Goal: Task Accomplishment & Management: Use online tool/utility

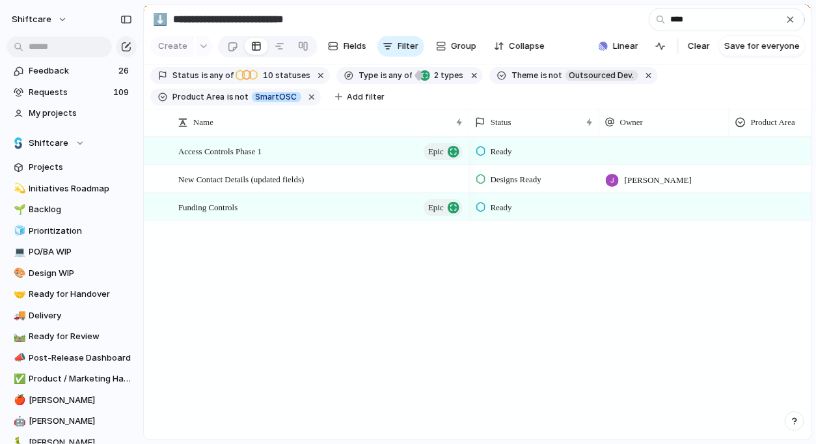
scroll to position [159, 0]
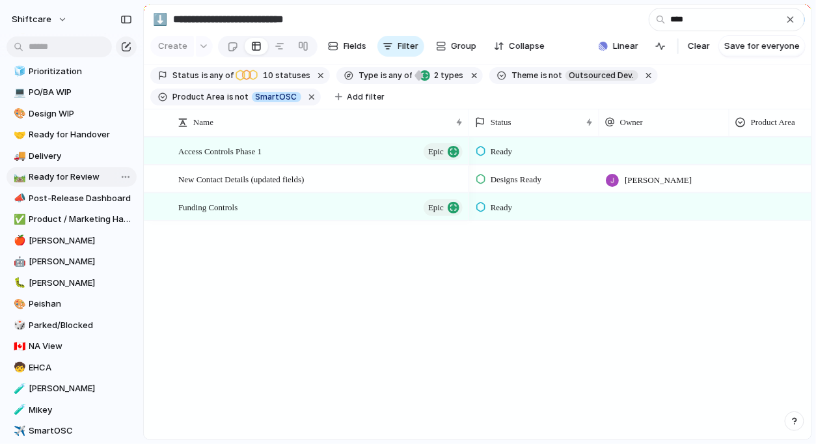
click at [67, 172] on span "Ready for Review" at bounding box center [80, 176] width 103 height 13
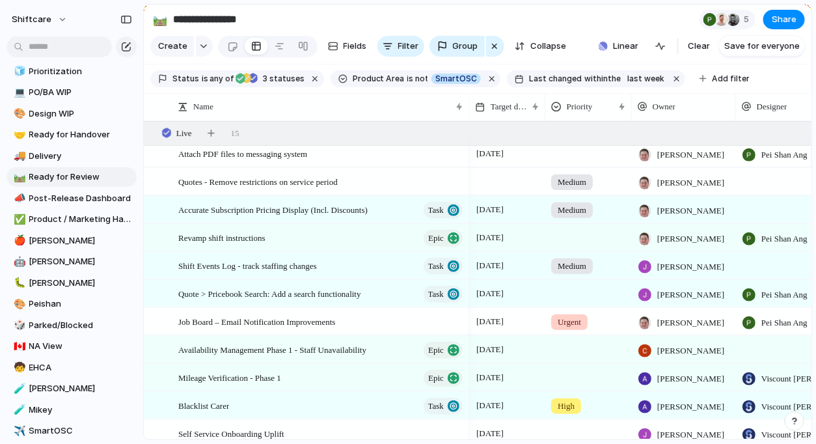
scroll to position [252, 0]
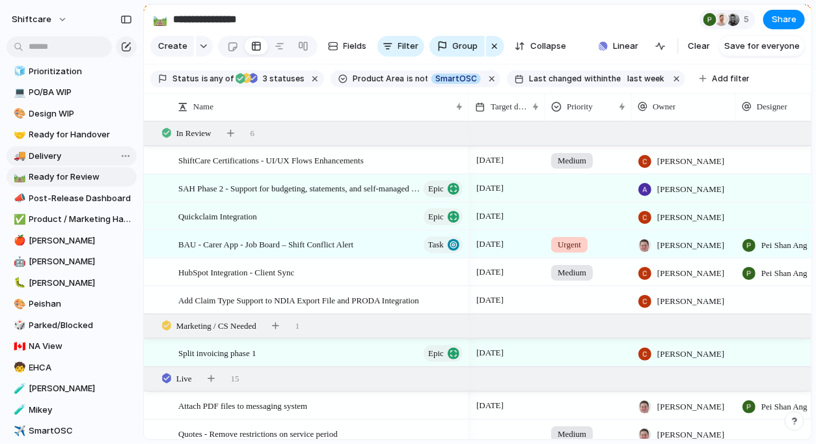
click at [71, 151] on span "Delivery" at bounding box center [80, 156] width 103 height 13
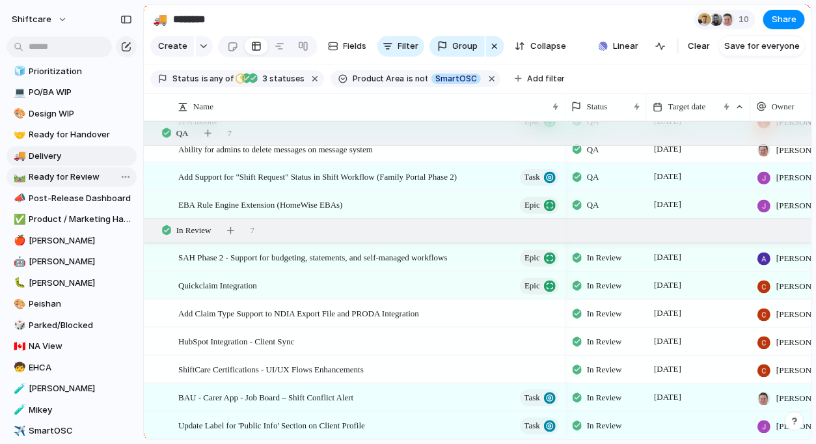
click at [55, 172] on span "Ready for Review" at bounding box center [80, 176] width 103 height 13
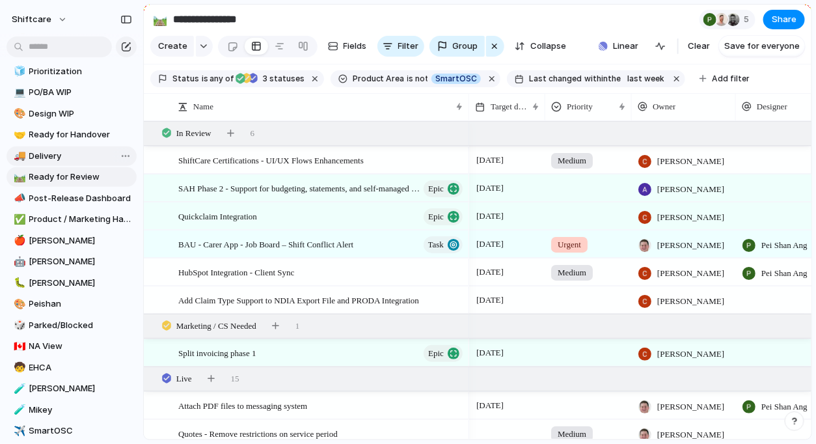
click at [71, 160] on span "Delivery" at bounding box center [80, 156] width 103 height 13
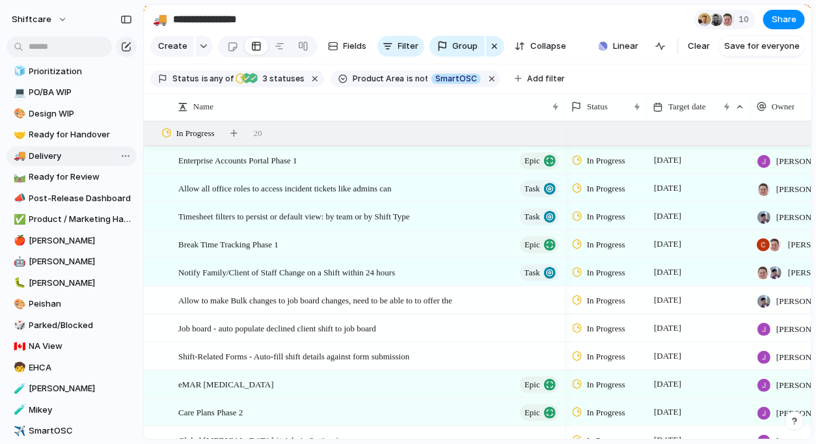
type input "********"
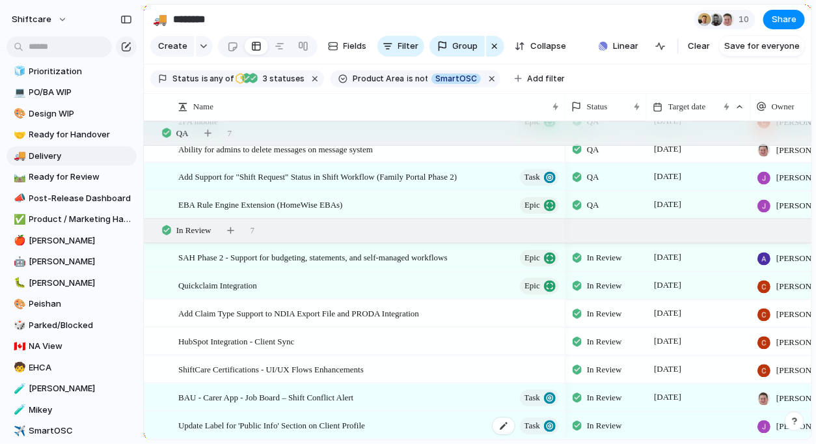
click at [365, 424] on span "Update Label for 'Public Info' Section on Client Profile" at bounding box center [271, 425] width 187 height 15
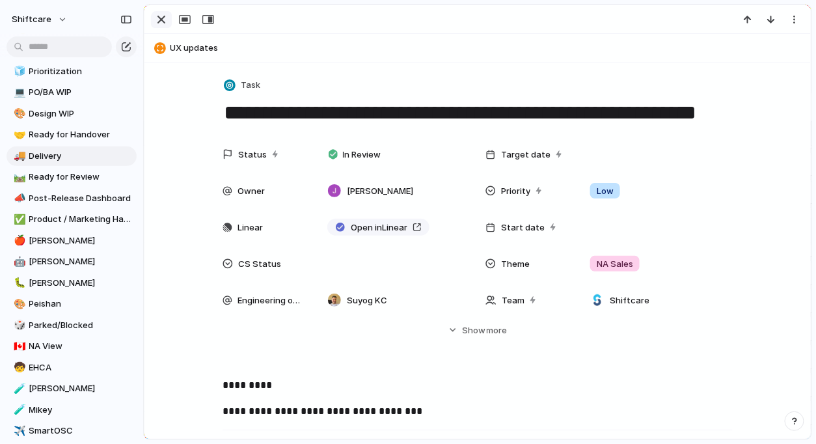
click at [153, 25] on div "button" at bounding box center [161, 20] width 16 height 16
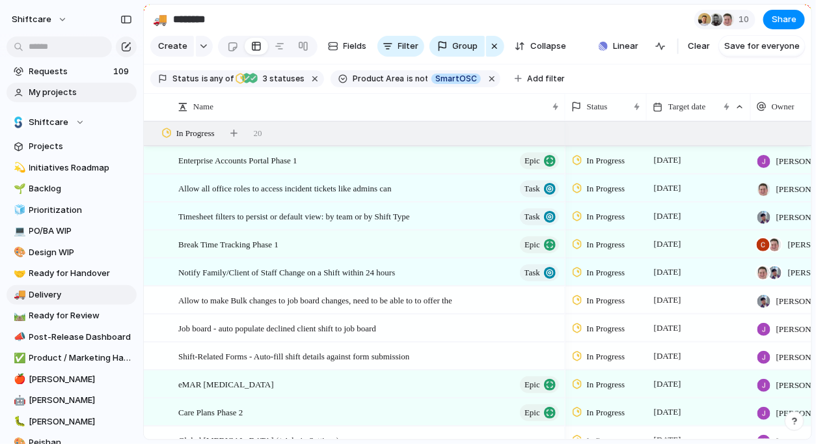
scroll to position [5, 0]
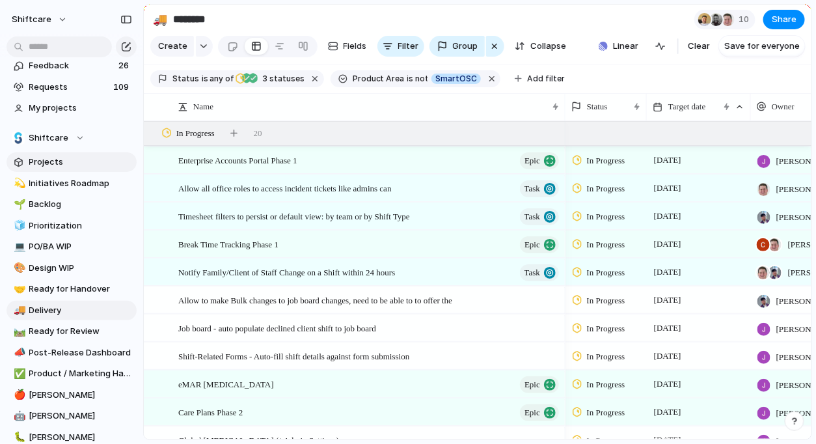
click at [29, 157] on span "Projects" at bounding box center [80, 161] width 103 height 13
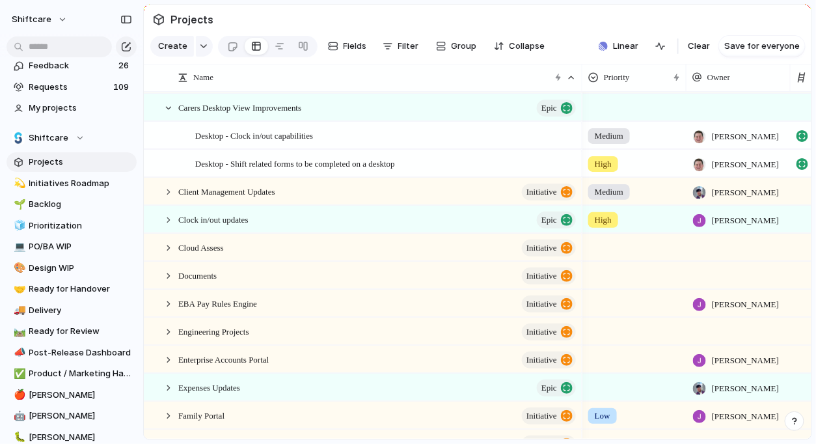
scroll to position [336, 0]
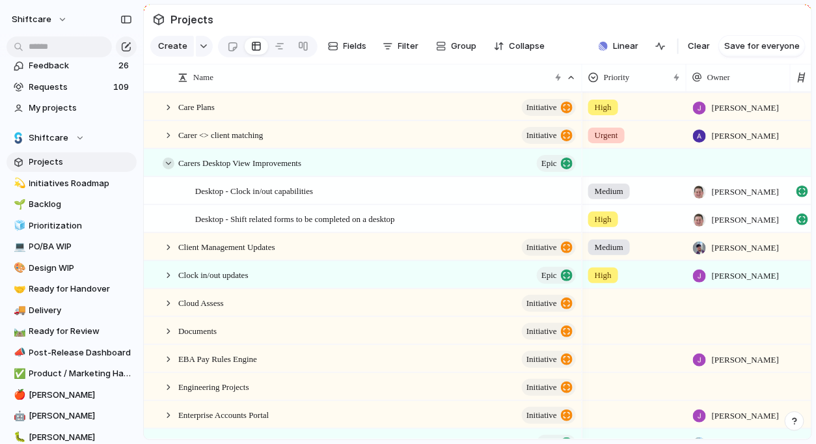
click at [167, 159] on div at bounding box center [169, 163] width 12 height 12
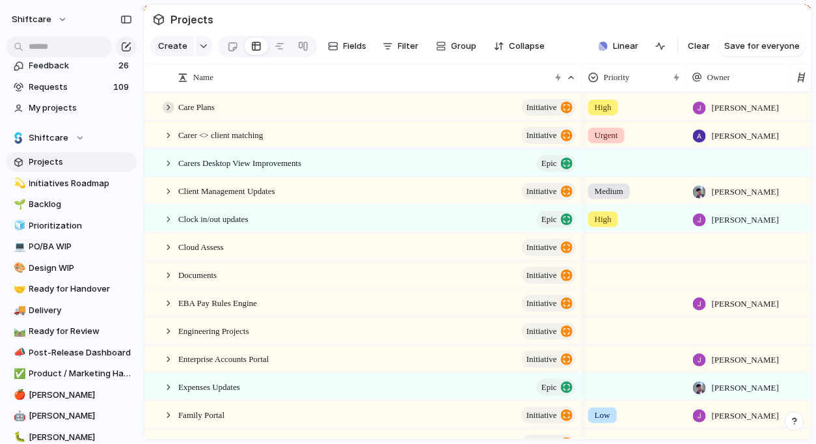
click at [163, 106] on div at bounding box center [169, 107] width 12 height 12
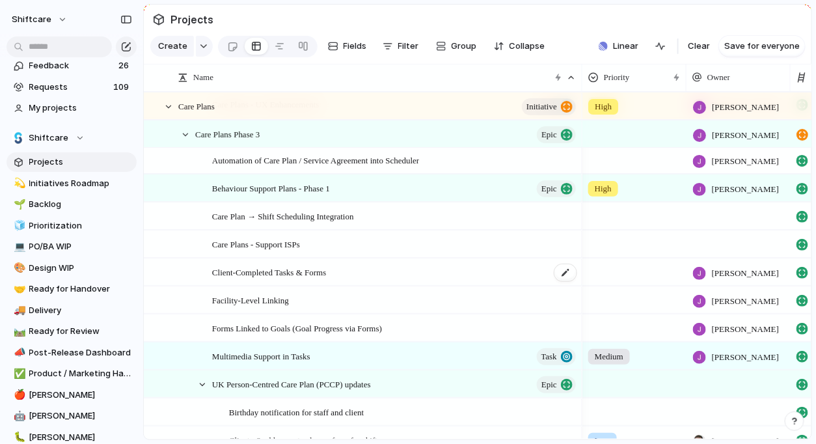
scroll to position [0, 0]
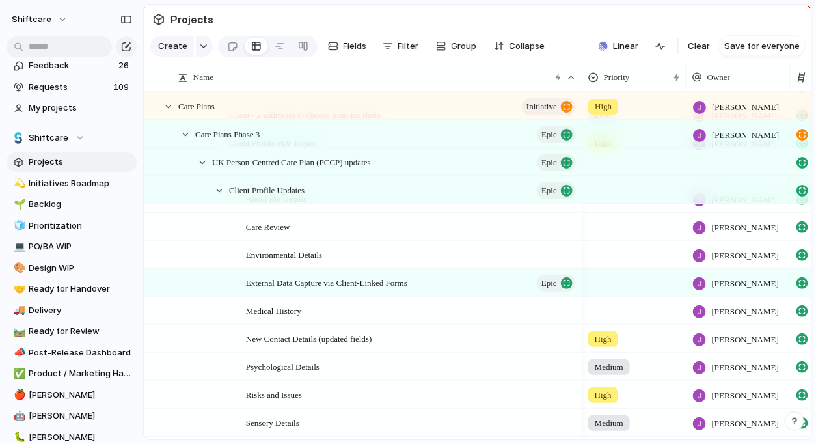
click at [296, 281] on span "External Data Capture via Client-Linked Forms" at bounding box center [326, 281] width 161 height 15
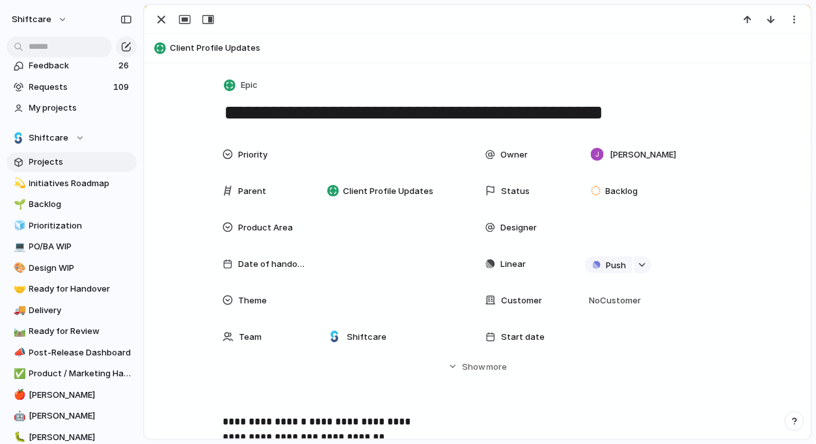
click at [448, 107] on textarea "**********" at bounding box center [477, 112] width 510 height 27
